Goal: Task Accomplishment & Management: Complete application form

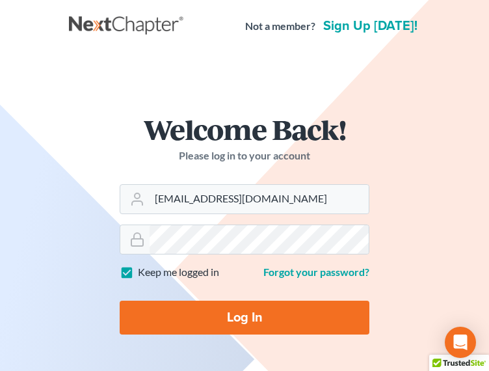
click at [120, 301] on input "Log In" at bounding box center [245, 318] width 250 height 34
type input "Thinking..."
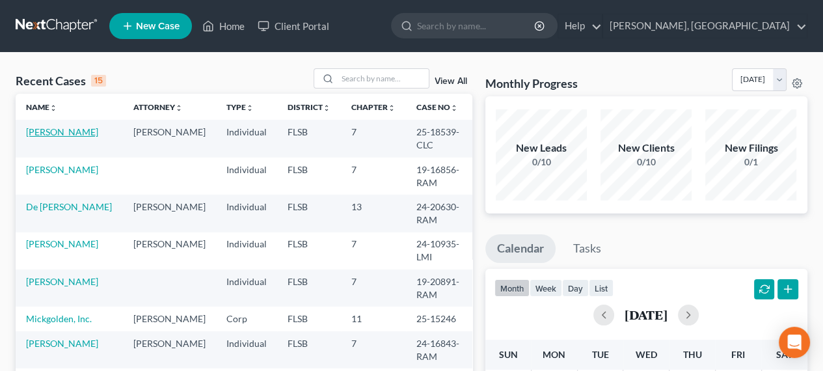
click at [84, 129] on link "[PERSON_NAME]" at bounding box center [62, 131] width 72 height 11
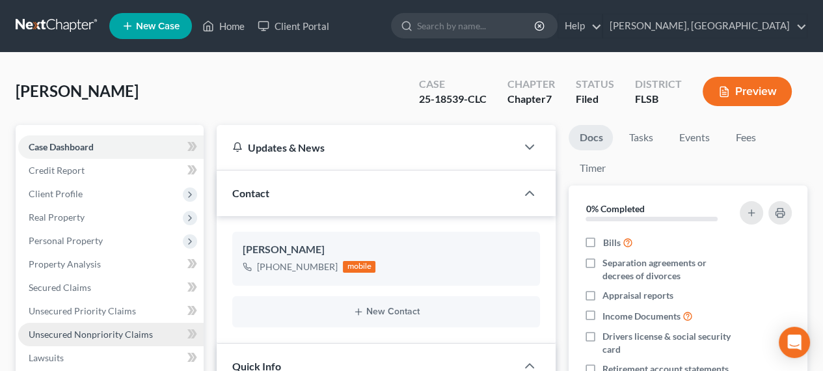
click at [105, 335] on span "Unsecured Nonpriority Claims" at bounding box center [91, 334] width 124 height 11
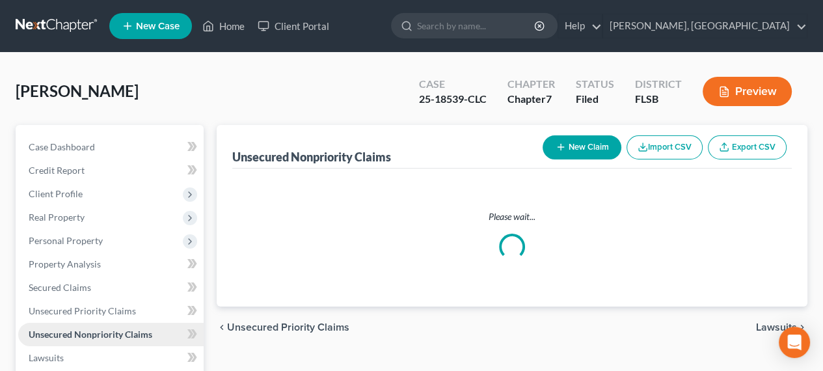
click at [105, 335] on span "Unsecured Nonpriority Claims" at bounding box center [91, 334] width 124 height 11
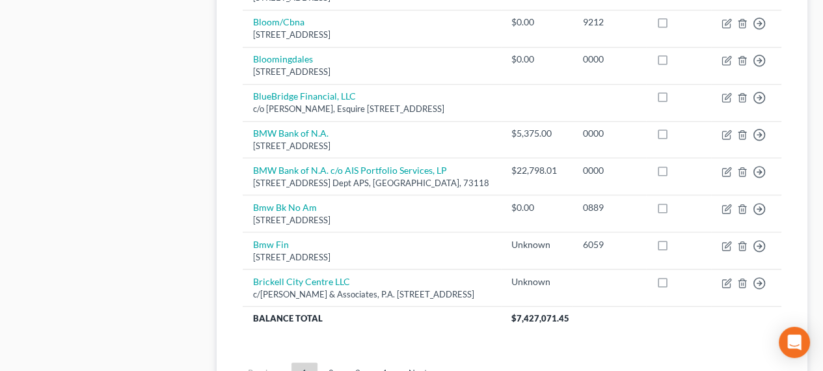
scroll to position [1236, 0]
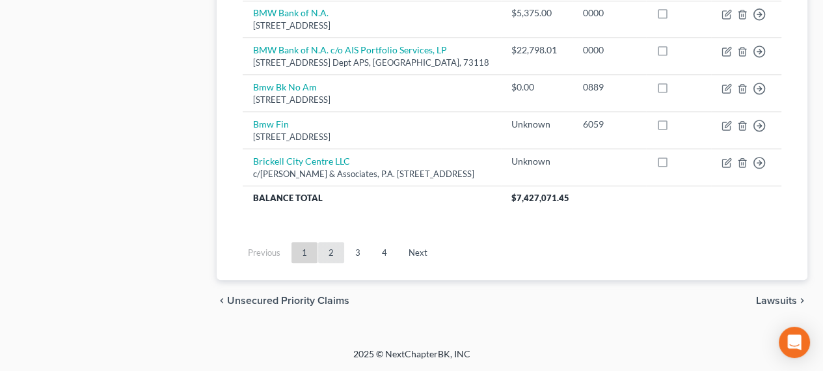
click at [329, 260] on link "2" at bounding box center [331, 252] width 26 height 21
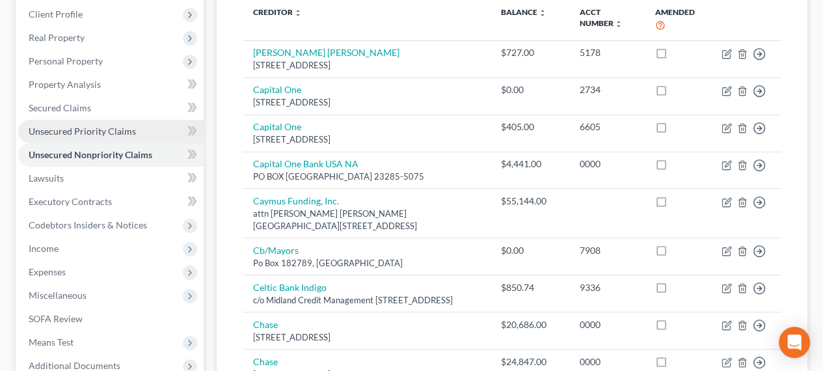
scroll to position [195, 0]
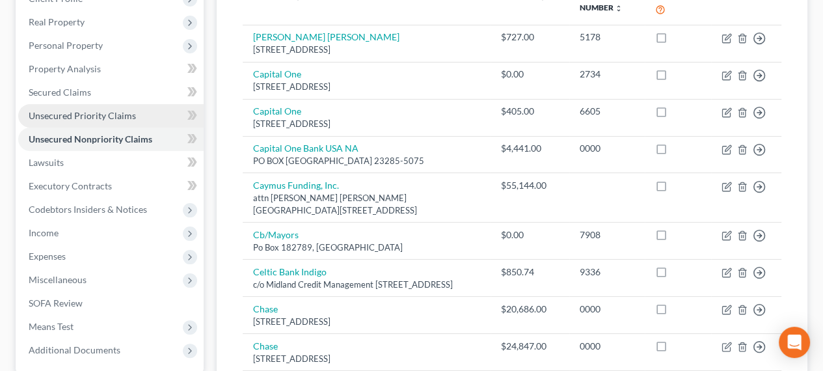
click at [111, 113] on span "Unsecured Priority Claims" at bounding box center [82, 115] width 107 height 11
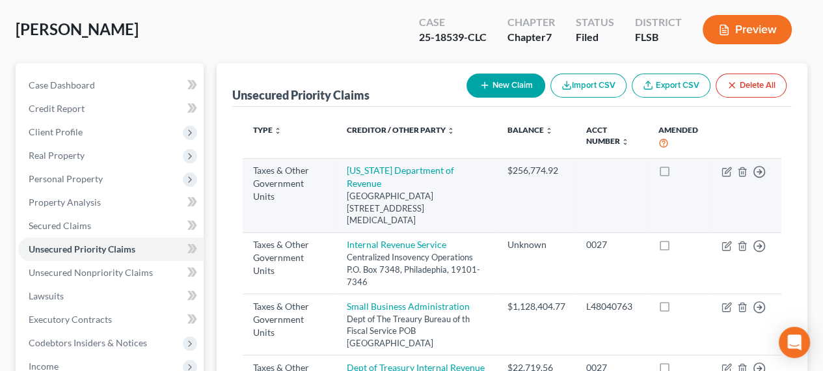
scroll to position [195, 0]
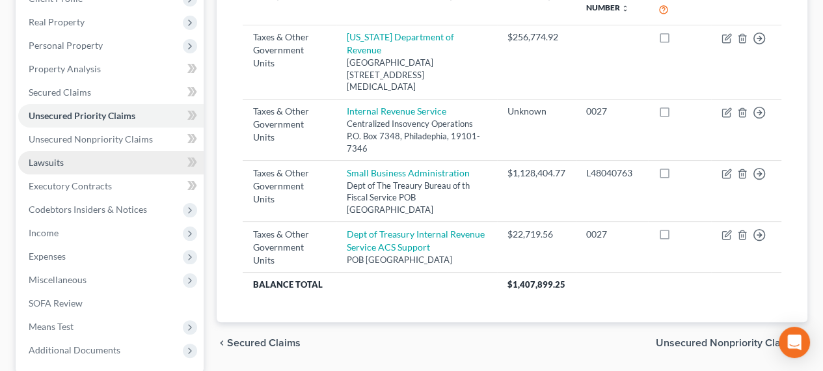
click at [57, 161] on span "Lawsuits" at bounding box center [46, 162] width 35 height 11
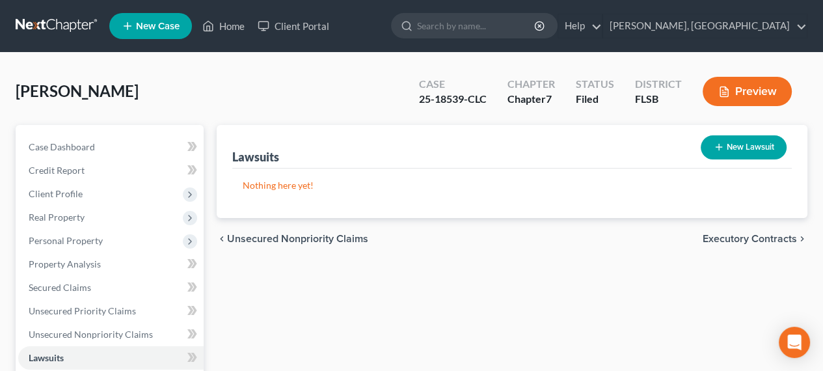
click at [734, 152] on button "New Lawsuit" at bounding box center [744, 147] width 86 height 24
select select "0"
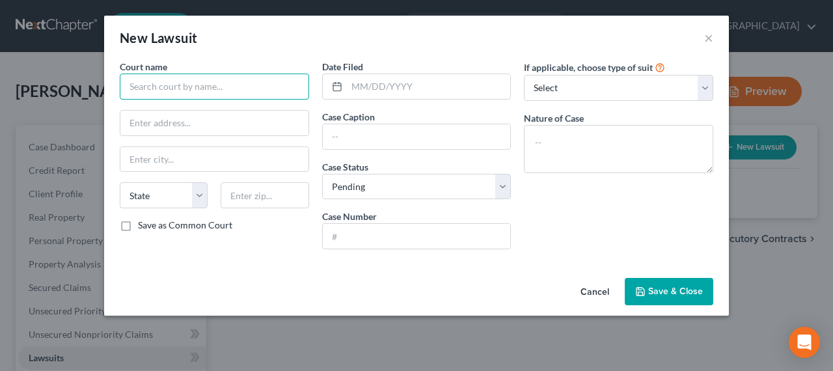
click at [212, 88] on input "text" at bounding box center [214, 87] width 189 height 26
click at [281, 87] on input "text" at bounding box center [214, 87] width 189 height 26
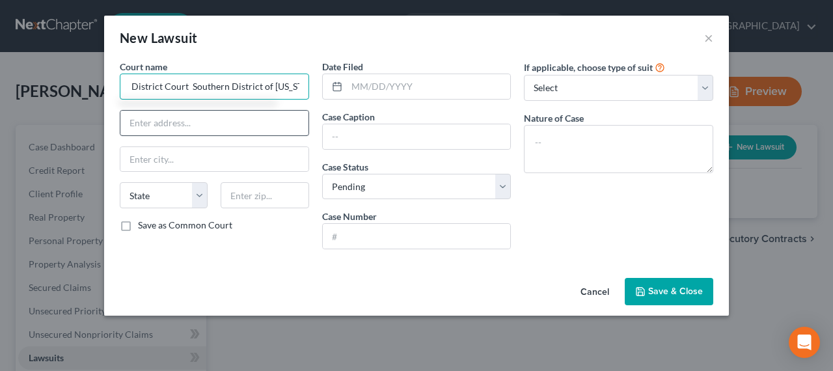
type input "United States District Court Southern District of [US_STATE]"
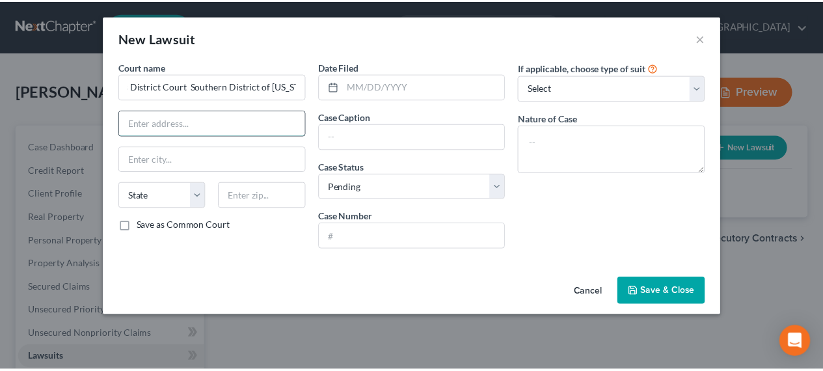
scroll to position [0, 0]
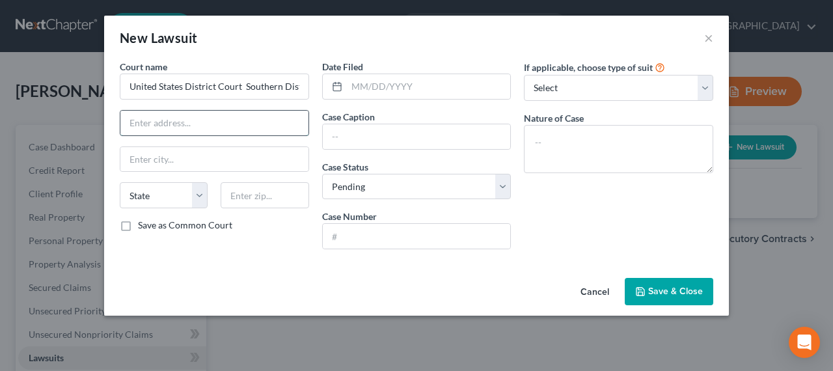
click at [200, 126] on input "text" at bounding box center [214, 123] width 188 height 25
click at [708, 38] on button "×" at bounding box center [708, 38] width 9 height 16
